Goal: Communication & Community: Answer question/provide support

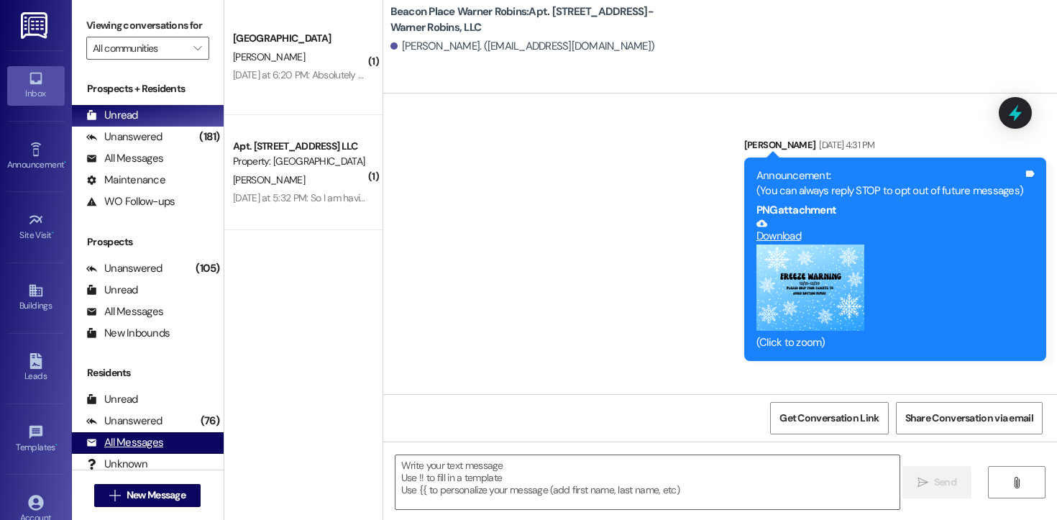
scroll to position [3721, 0]
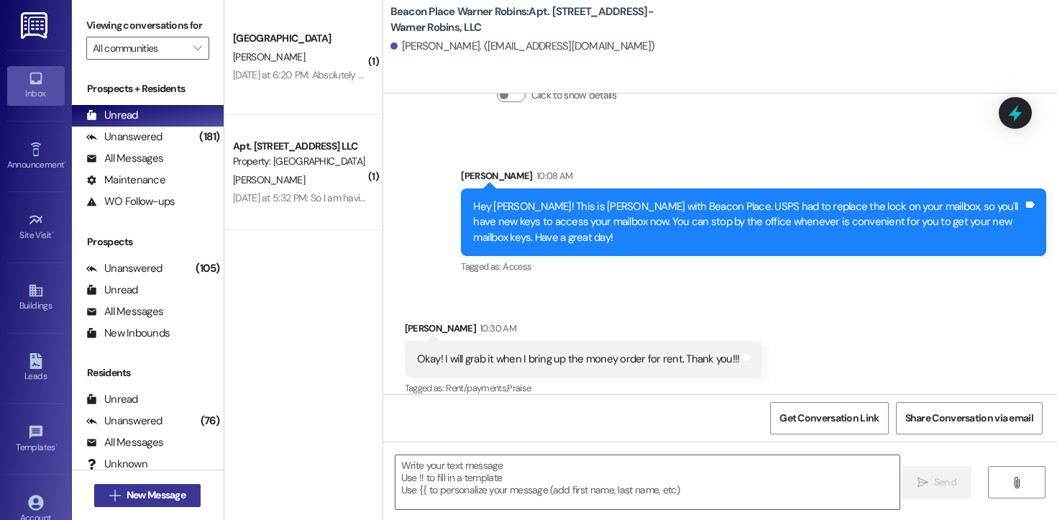
click at [178, 491] on span "New Message" at bounding box center [156, 494] width 59 height 15
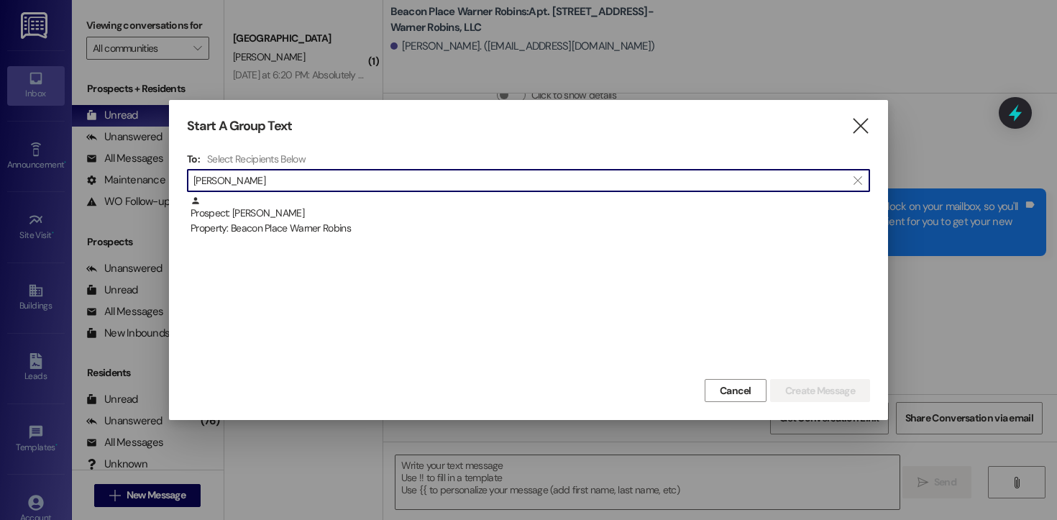
type input "[PERSON_NAME]"
click at [120, 152] on div at bounding box center [528, 260] width 1057 height 520
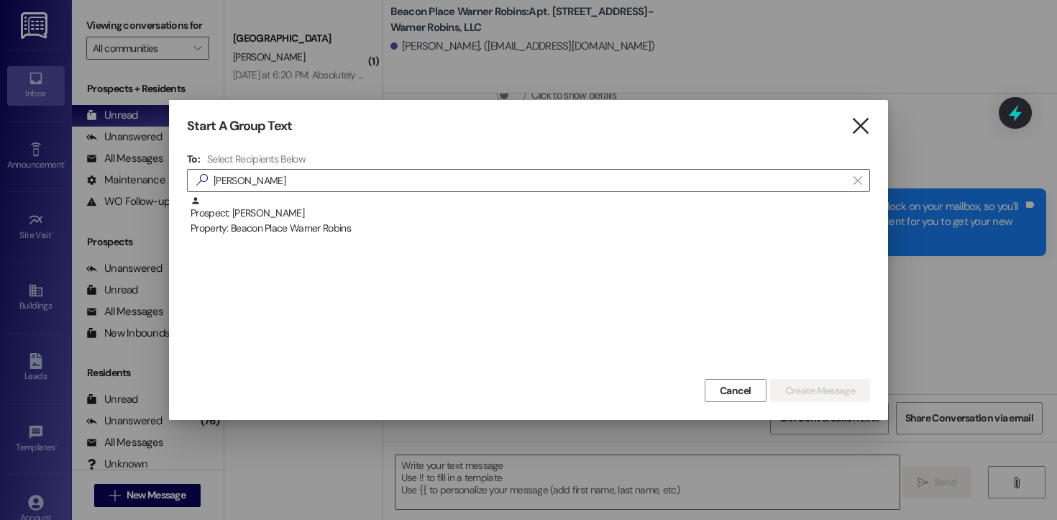
click at [860, 129] on icon "" at bounding box center [859, 126] width 19 height 15
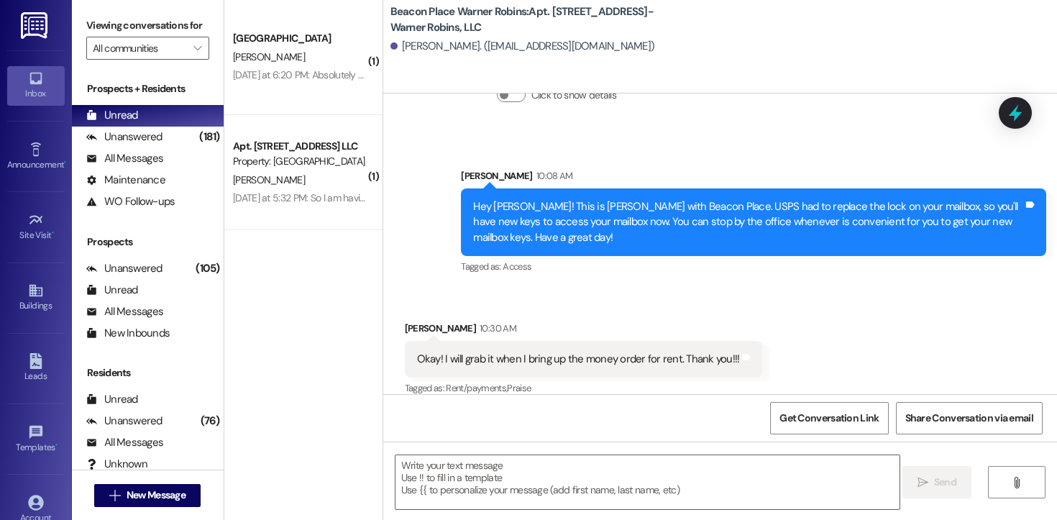
click at [192, 74] on div "Viewing conversations for All communities " at bounding box center [148, 37] width 152 height 74
click at [193, 54] on icon "" at bounding box center [197, 48] width 8 height 12
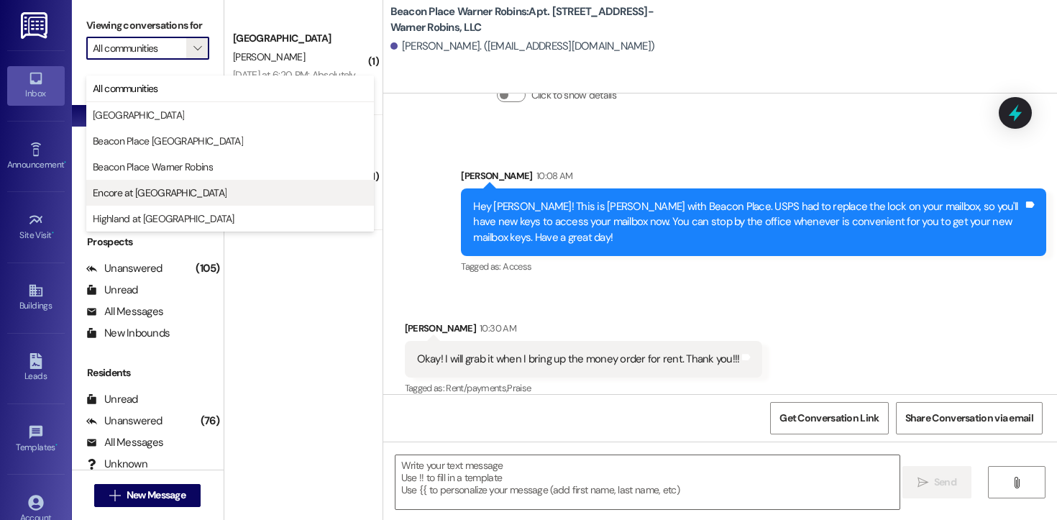
click at [170, 186] on span "Encore at [GEOGRAPHIC_DATA]" at bounding box center [160, 192] width 134 height 14
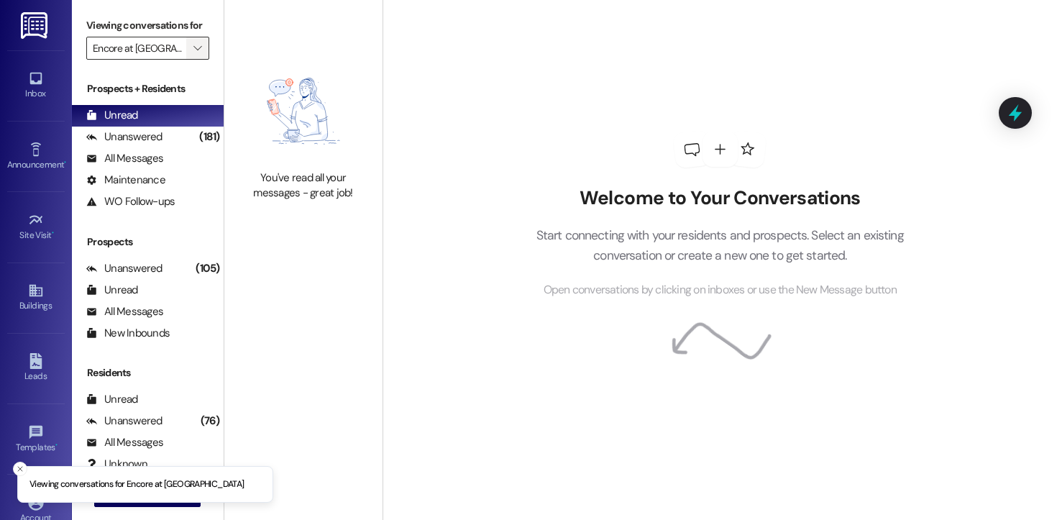
click at [193, 54] on icon "" at bounding box center [197, 48] width 8 height 12
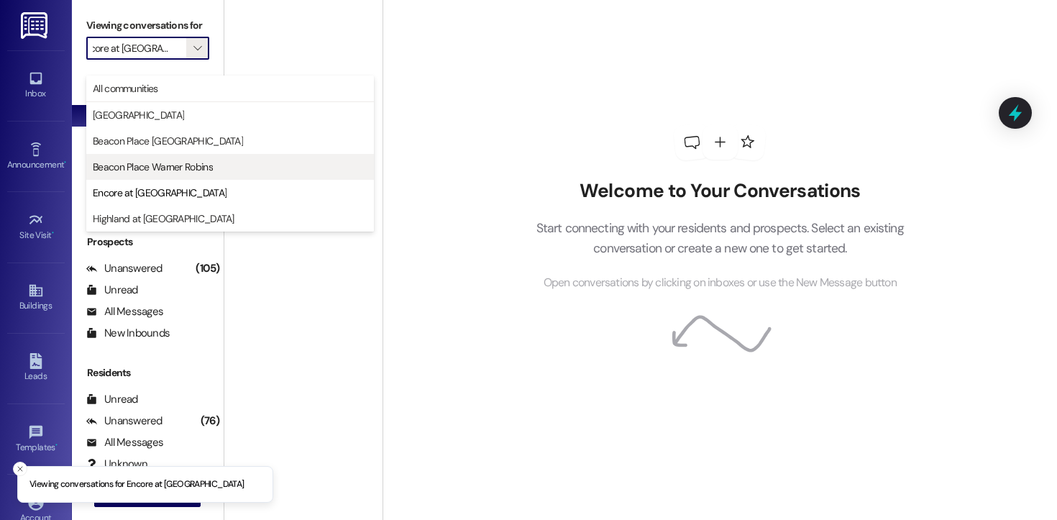
click at [166, 167] on span "Beacon Place Warner Robins" at bounding box center [153, 167] width 120 height 14
type input "Beacon Place Warner Robins"
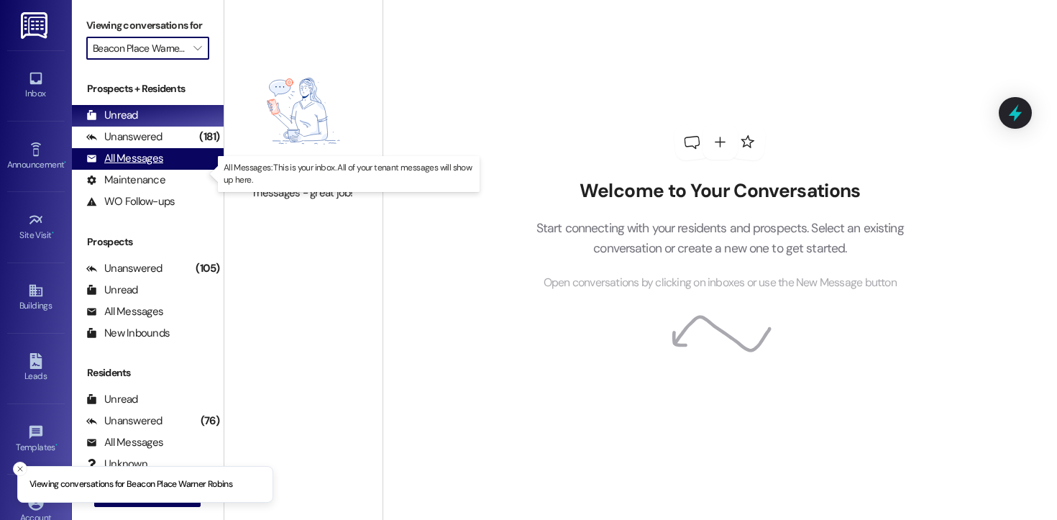
click at [156, 166] on div "All Messages" at bounding box center [124, 158] width 77 height 15
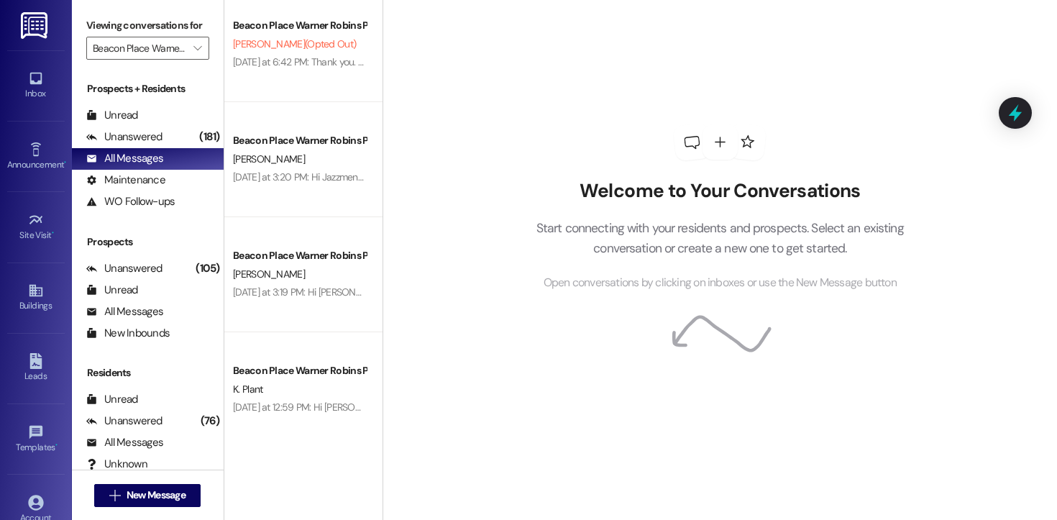
scroll to position [1802, 0]
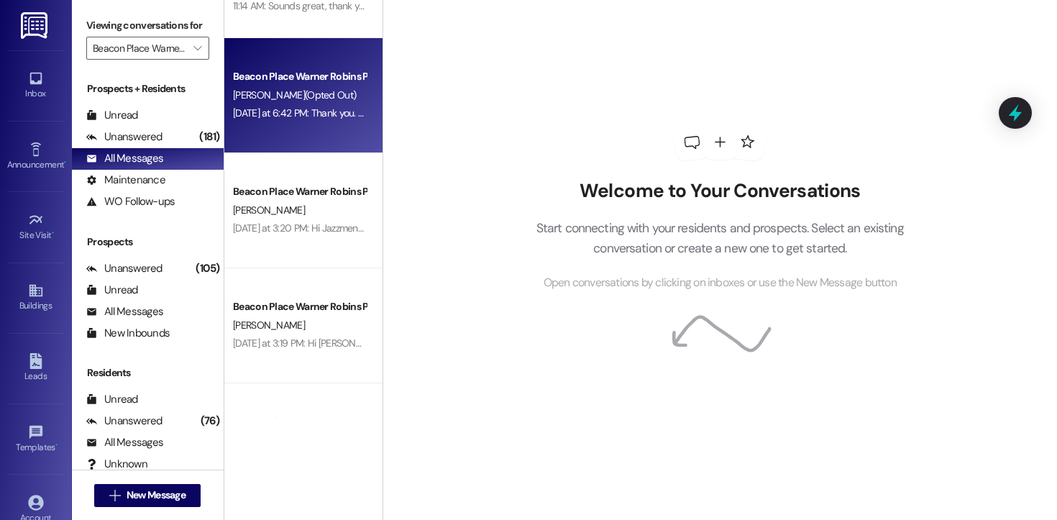
click at [311, 81] on div "Beacon Place Warner Robins Prospect" at bounding box center [299, 76] width 133 height 15
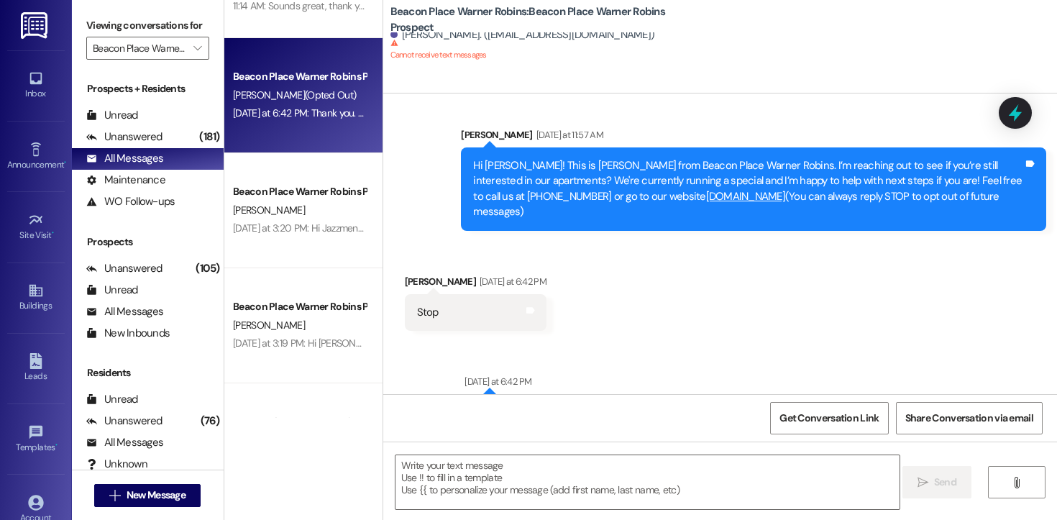
scroll to position [0, 0]
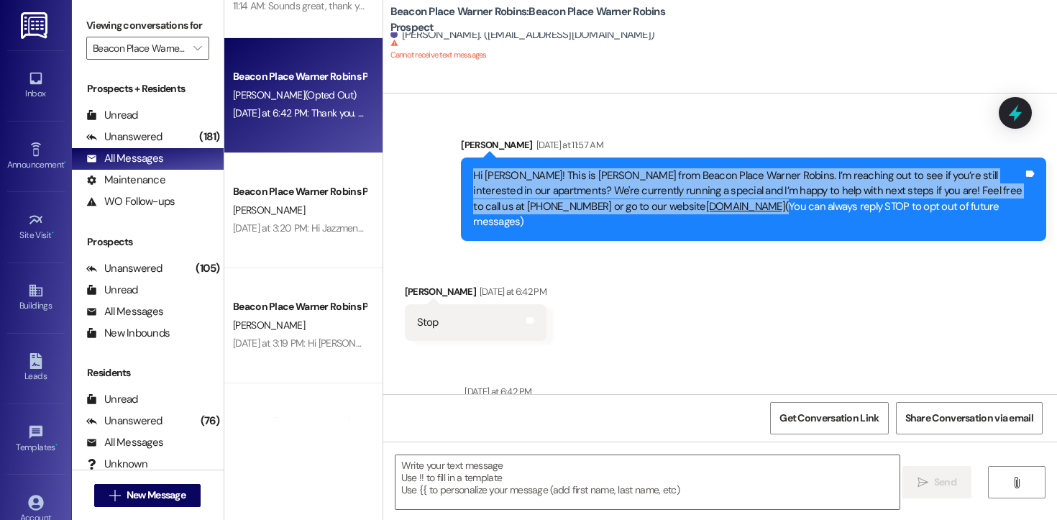
drag, startPoint x: 768, startPoint y: 206, endPoint x: 450, endPoint y: 176, distance: 319.1
click at [450, 176] on div "Sent via SMS [PERSON_NAME] [DATE] at 11:57 AM Hi [PERSON_NAME]! This is [PERSON…" at bounding box center [753, 189] width 607 height 125
copy div "Hi [PERSON_NAME]! This is [PERSON_NAME] from Beacon Place Warner Robins. I’m re…"
click at [170, 490] on span "New Message" at bounding box center [156, 494] width 59 height 15
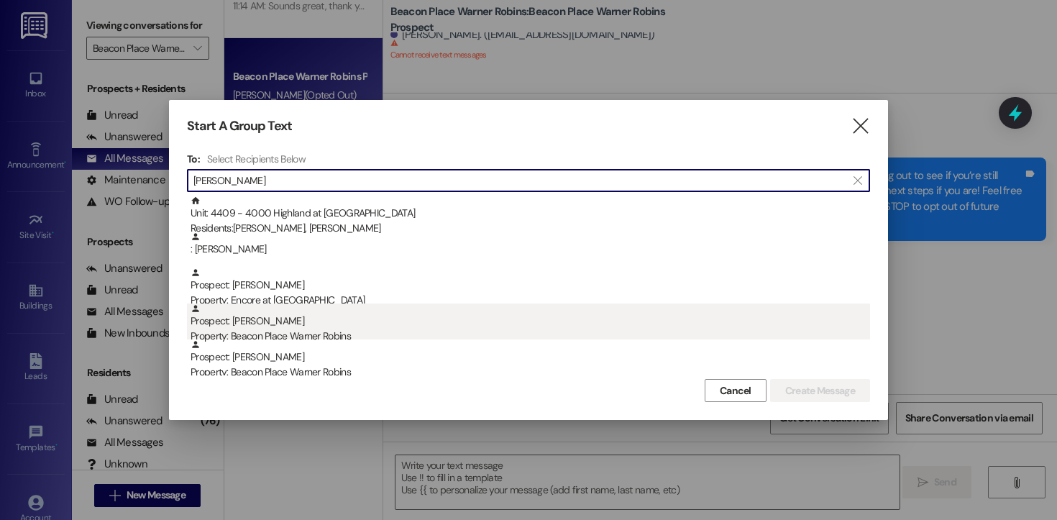
type input "[PERSON_NAME]"
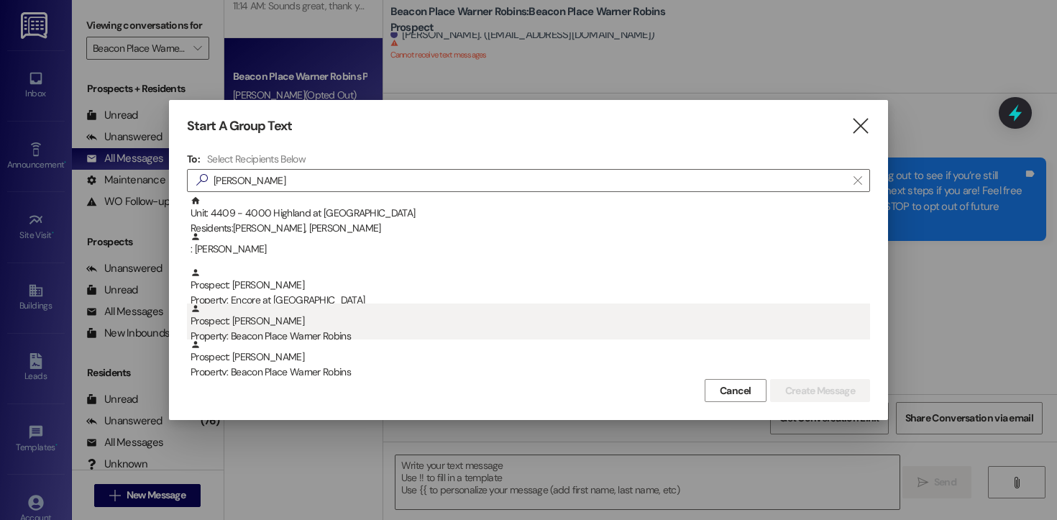
click at [277, 328] on div "Prospect: [PERSON_NAME] Property: Beacon Place Warner Robins" at bounding box center [529, 323] width 679 height 41
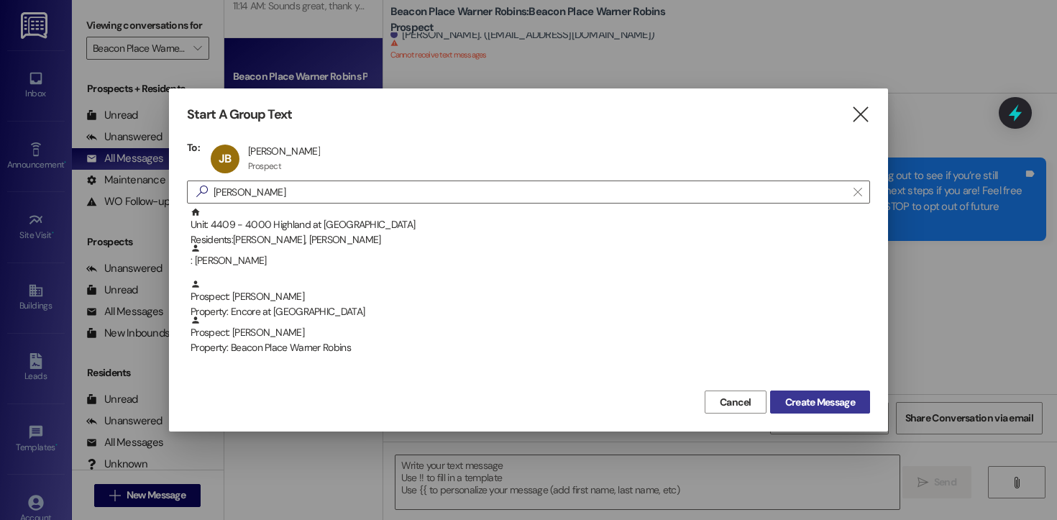
click at [825, 403] on span "Create Message" at bounding box center [820, 402] width 70 height 15
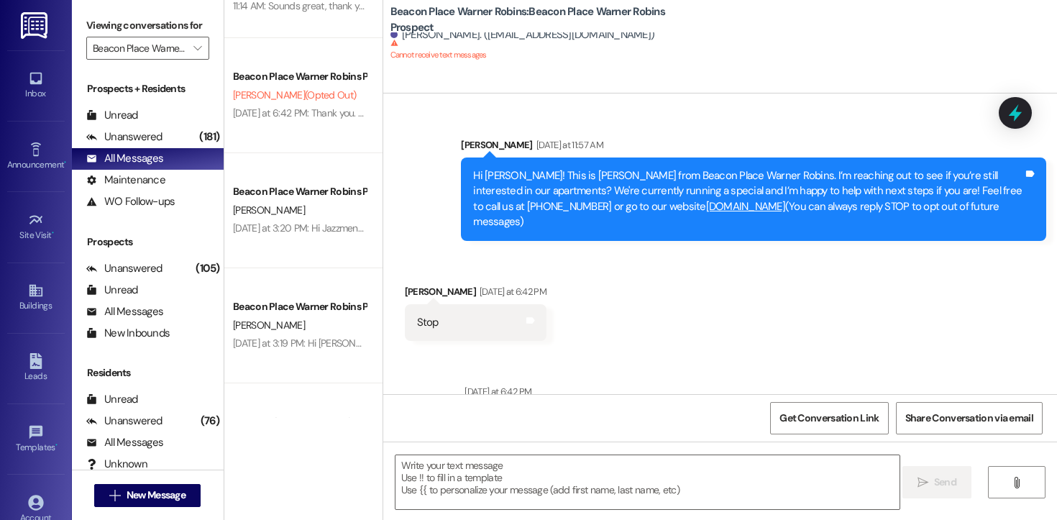
scroll to position [1, 0]
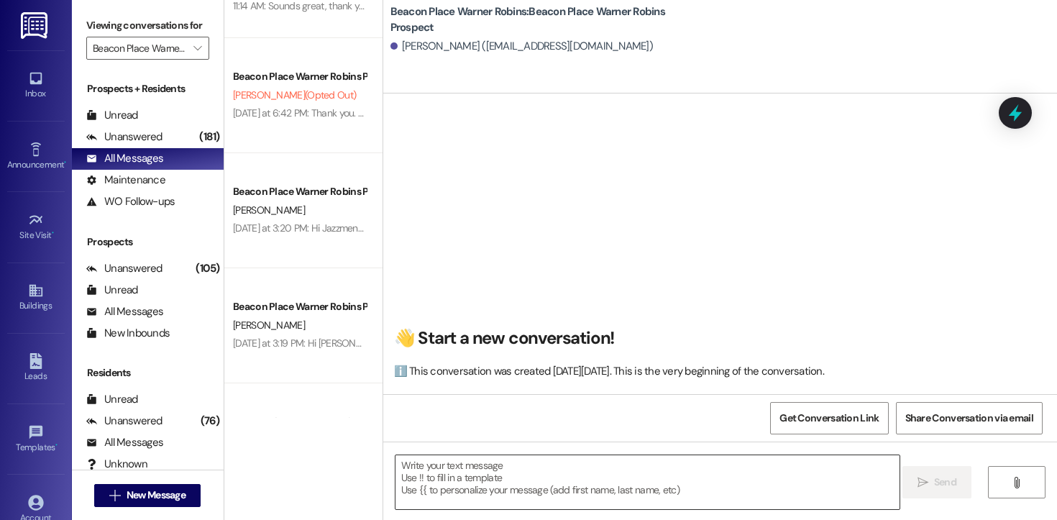
click at [460, 463] on textarea at bounding box center [647, 482] width 504 height 54
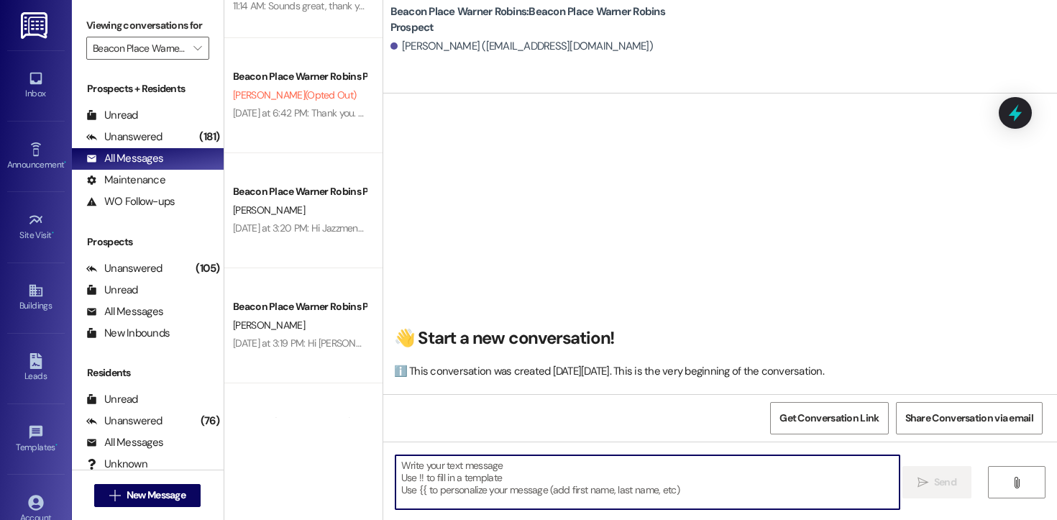
paste textarea "Hi [PERSON_NAME]! This is [PERSON_NAME] from Beacon Place Warner Robins. I’m re…"
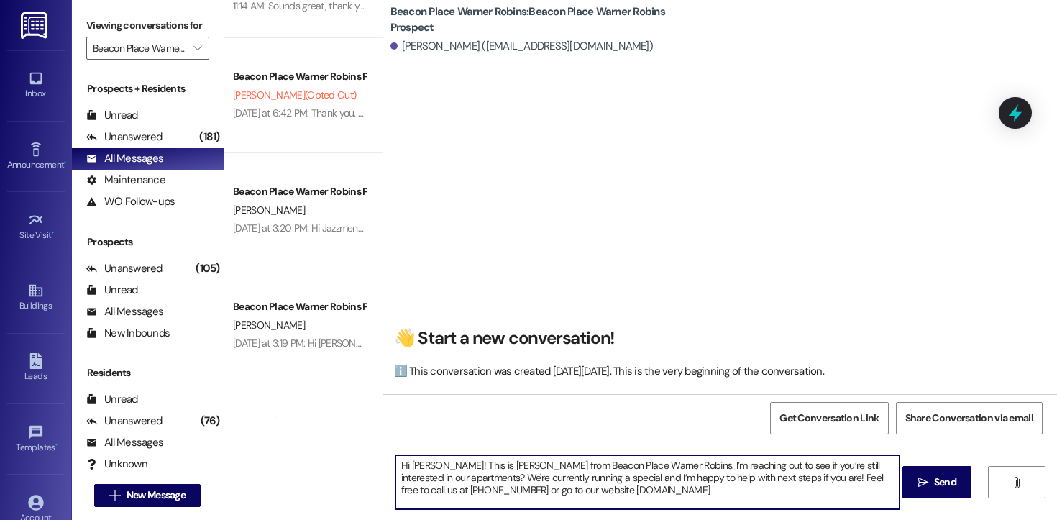
drag, startPoint x: 430, startPoint y: 469, endPoint x: 406, endPoint y: 467, distance: 23.8
click at [406, 467] on textarea "Hi [PERSON_NAME]! This is [PERSON_NAME] from Beacon Place Warner Robins. I’m re…" at bounding box center [647, 482] width 504 height 54
type textarea "Hi [PERSON_NAME]! This is [PERSON_NAME] from Beacon Place Warner Robins. I’m re…"
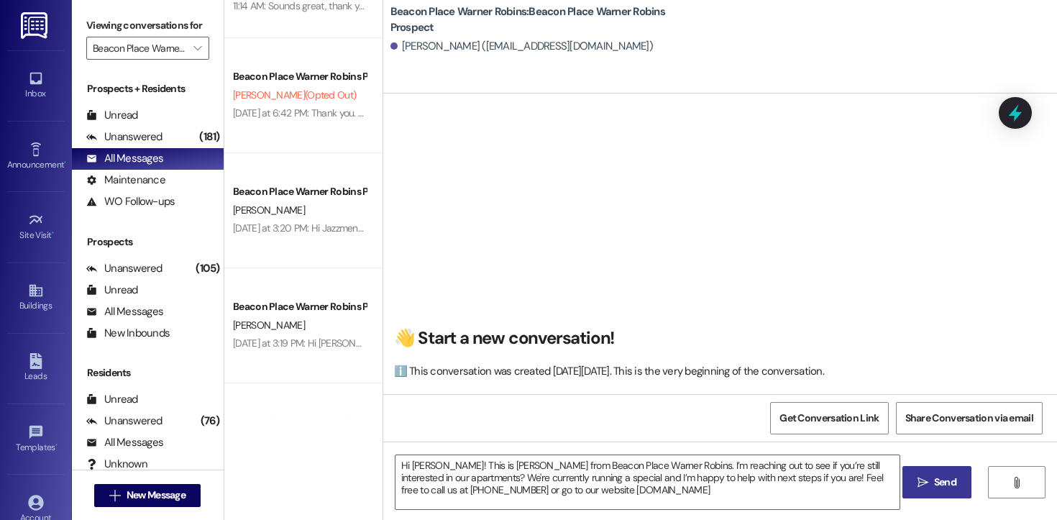
click at [937, 482] on span "Send" at bounding box center [945, 481] width 22 height 15
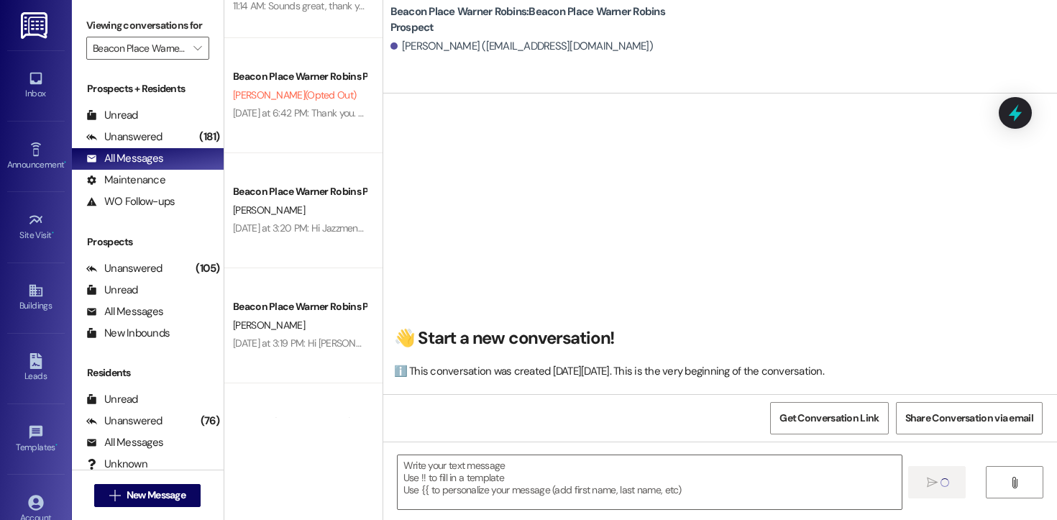
scroll to position [0, 0]
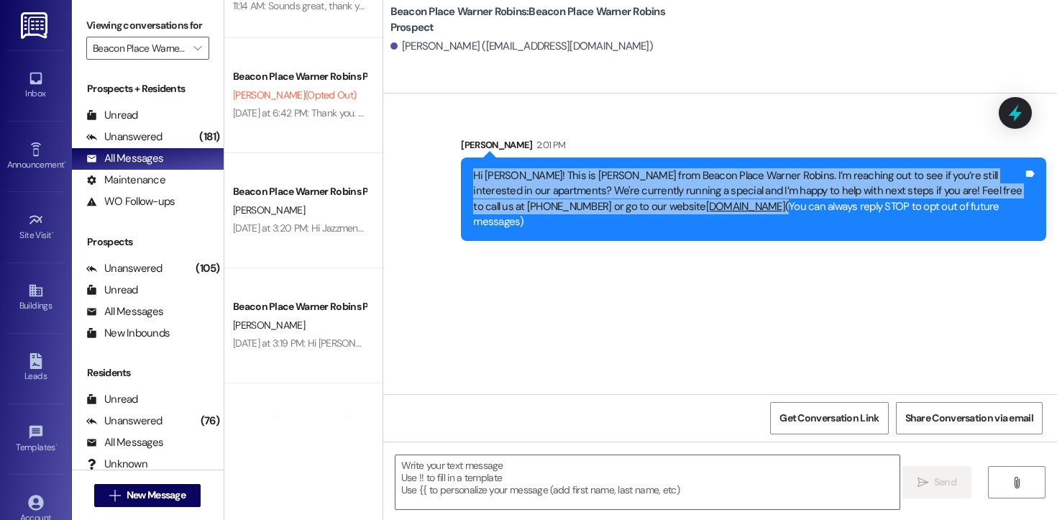
drag, startPoint x: 748, startPoint y: 204, endPoint x: 433, endPoint y: 158, distance: 318.2
click at [433, 158] on div "Sent via SMS [PERSON_NAME] 2:01 PM Hi [PERSON_NAME]! This is [PERSON_NAME] from…" at bounding box center [720, 178] width 674 height 147
copy div "Hi [PERSON_NAME]! This is [PERSON_NAME] from Beacon Place Warner Robins. I’m re…"
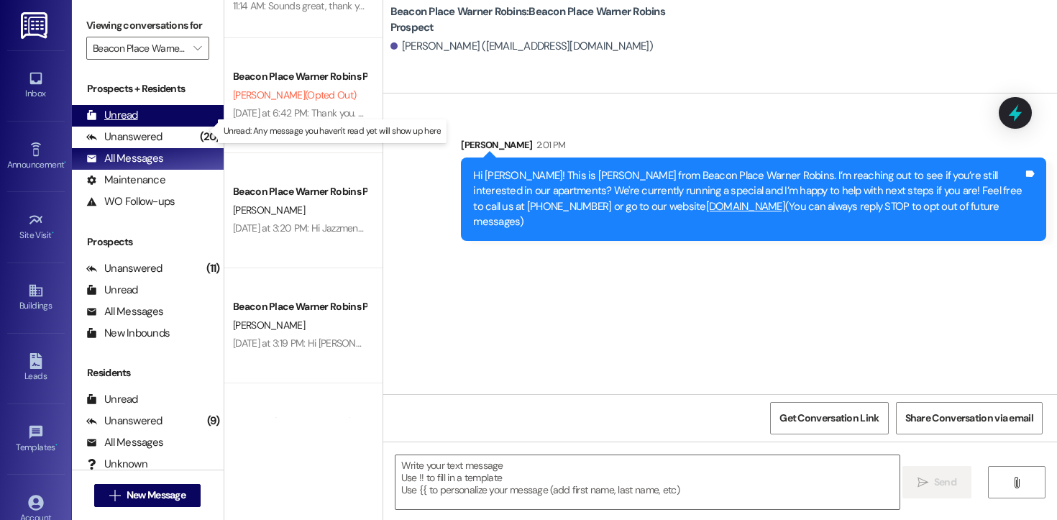
click at [120, 123] on div "Unread" at bounding box center [112, 115] width 52 height 15
